Goal: Task Accomplishment & Management: Use online tool/utility

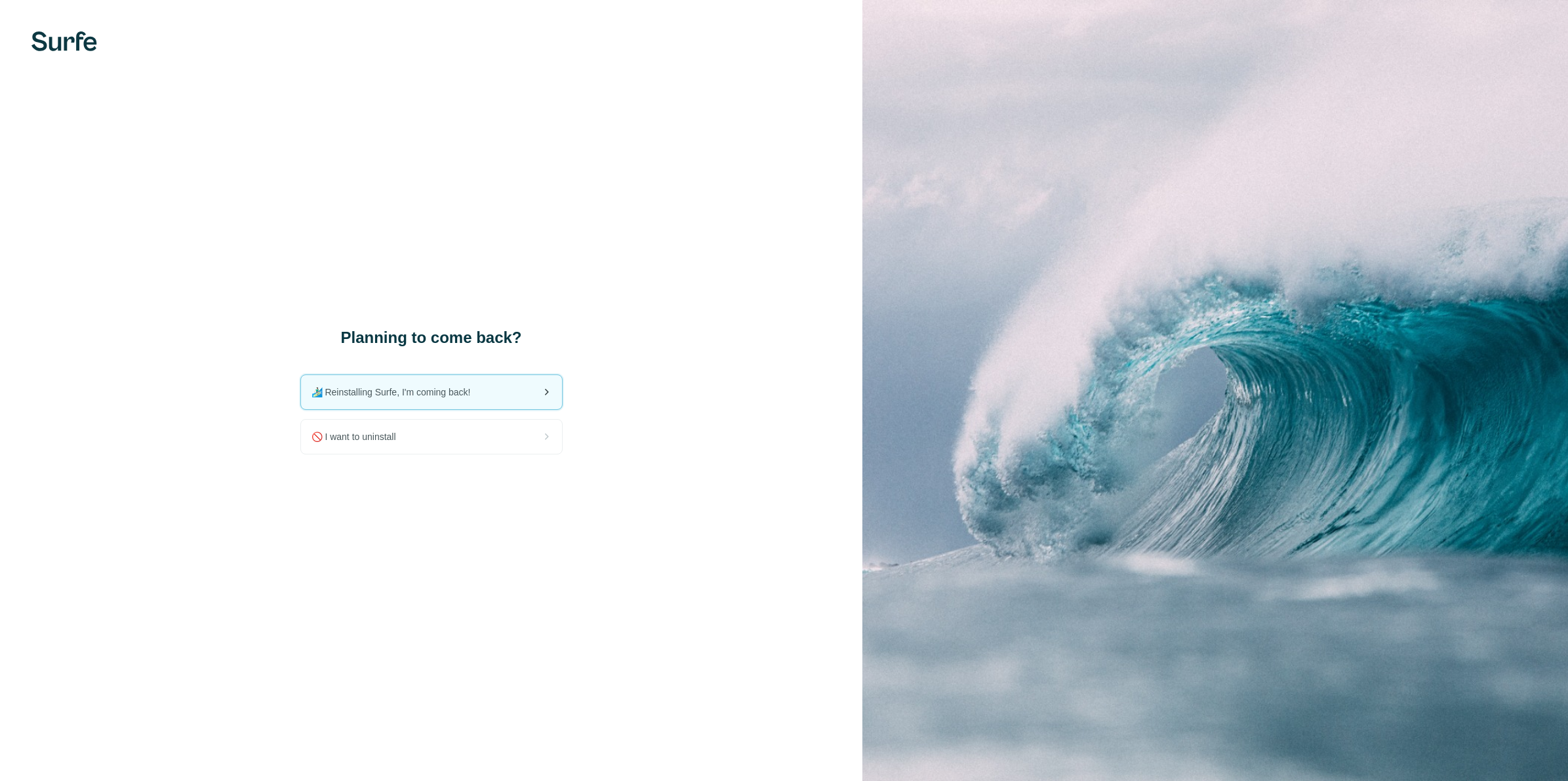
click at [543, 389] on icon at bounding box center [546, 392] width 16 height 16
